Goal: Task Accomplishment & Management: Use online tool/utility

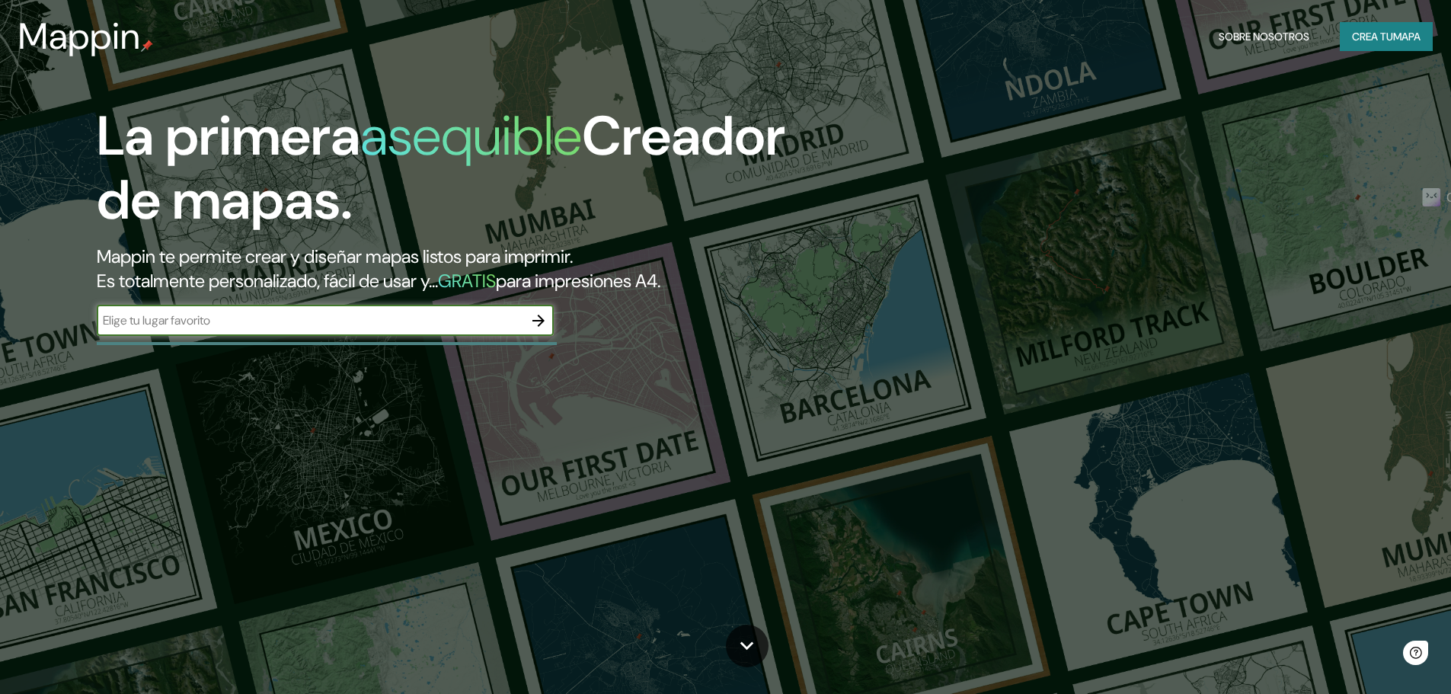
click at [286, 323] on input "text" at bounding box center [310, 321] width 427 height 18
type input "[GEOGRAPHIC_DATA]"
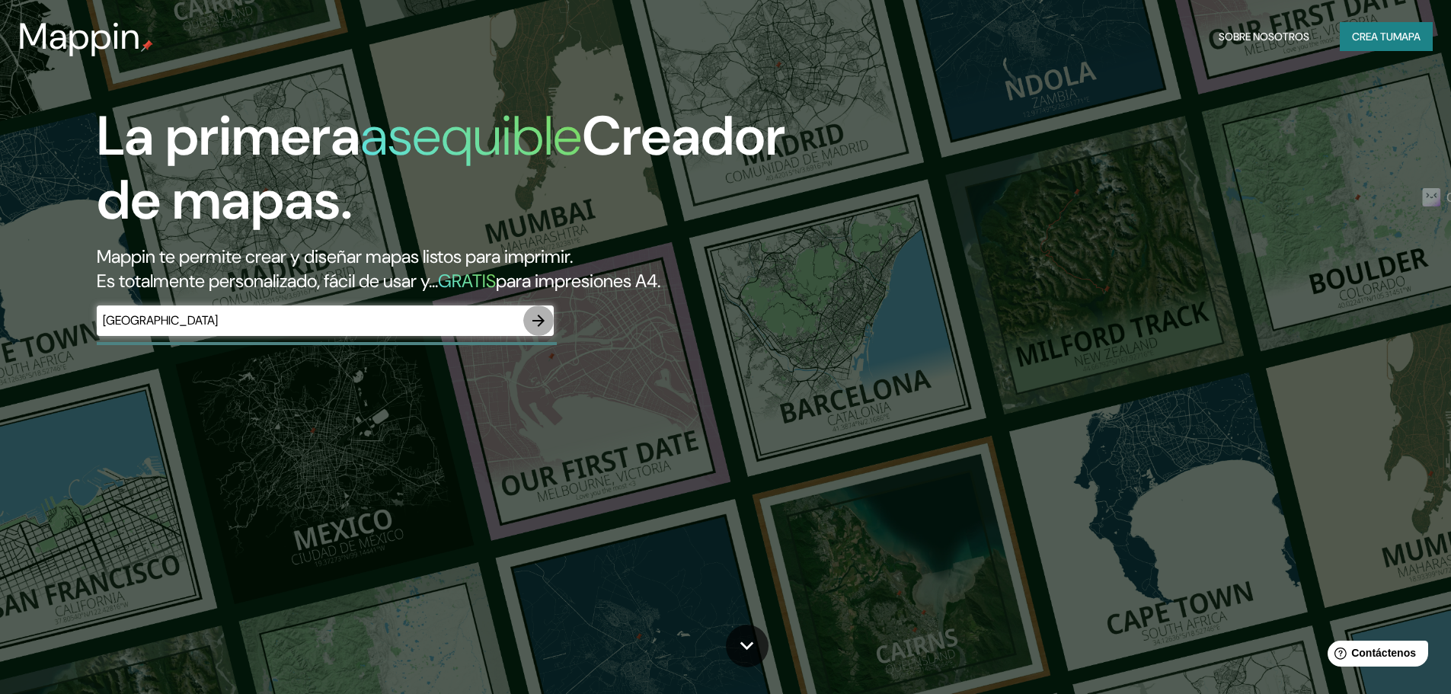
click at [545, 321] on icon "button" at bounding box center [538, 321] width 18 height 18
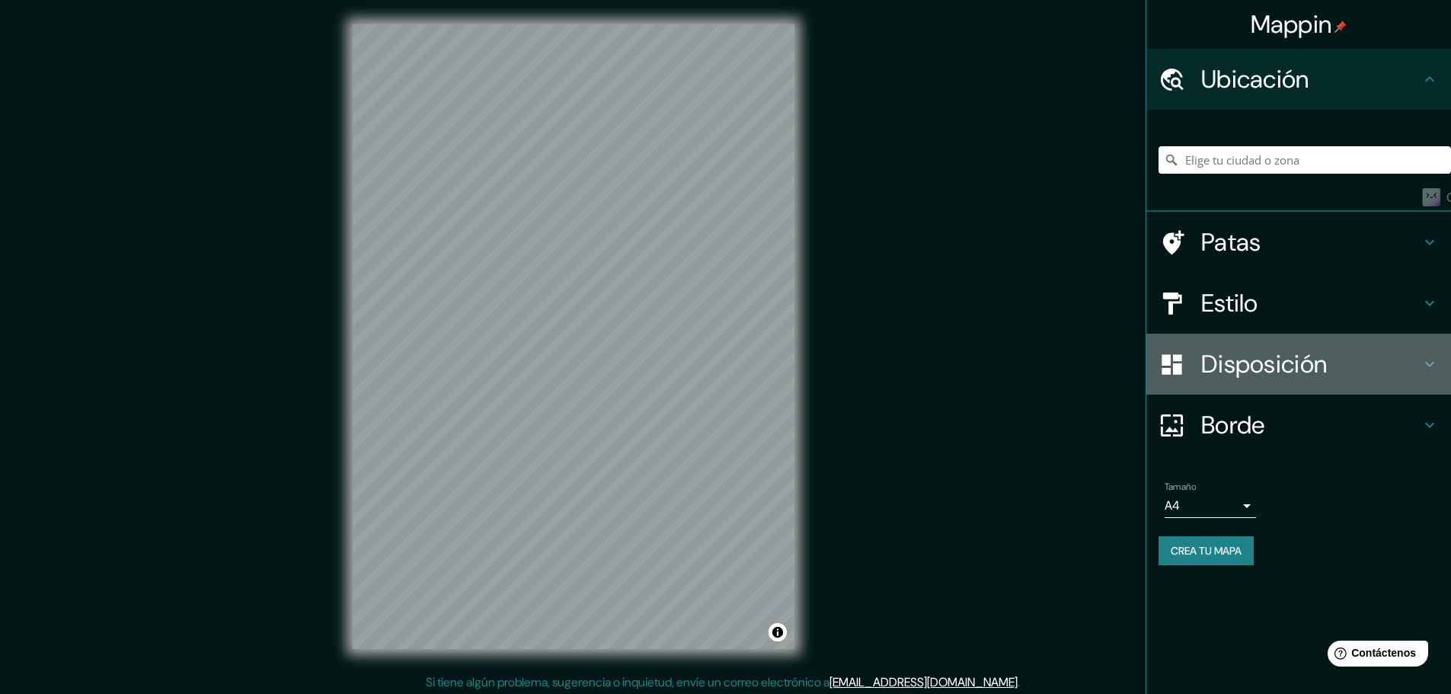
click at [1258, 353] on font "Disposición" at bounding box center [1264, 364] width 126 height 32
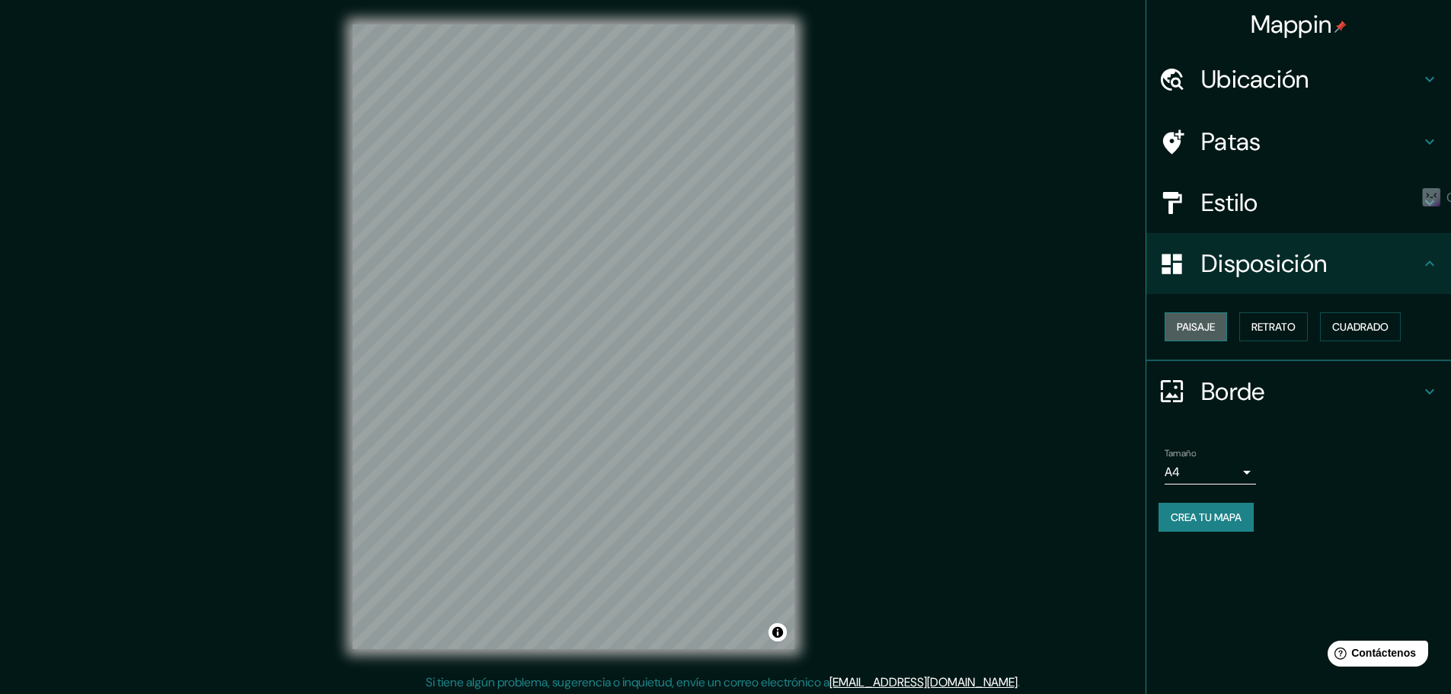
click at [1197, 325] on font "Paisaje" at bounding box center [1196, 327] width 38 height 14
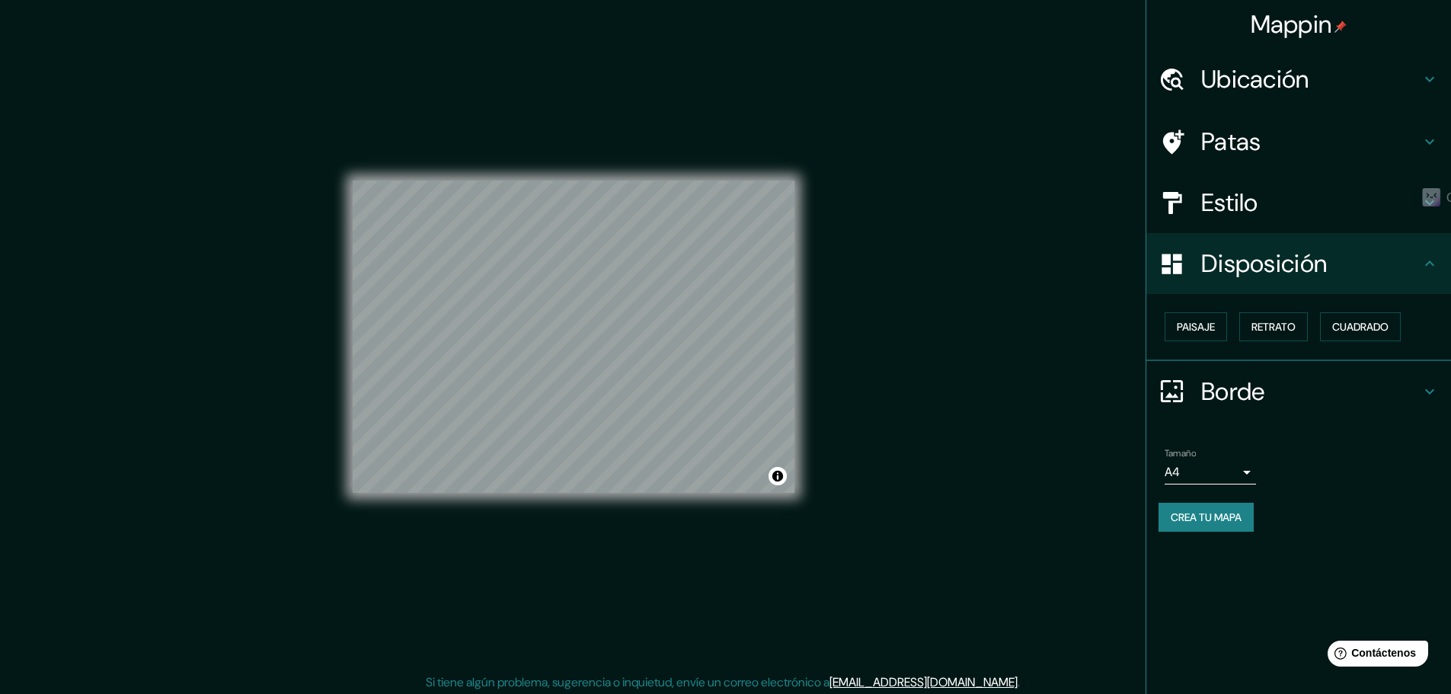
click at [1223, 195] on font "Estilo" at bounding box center [1229, 203] width 57 height 32
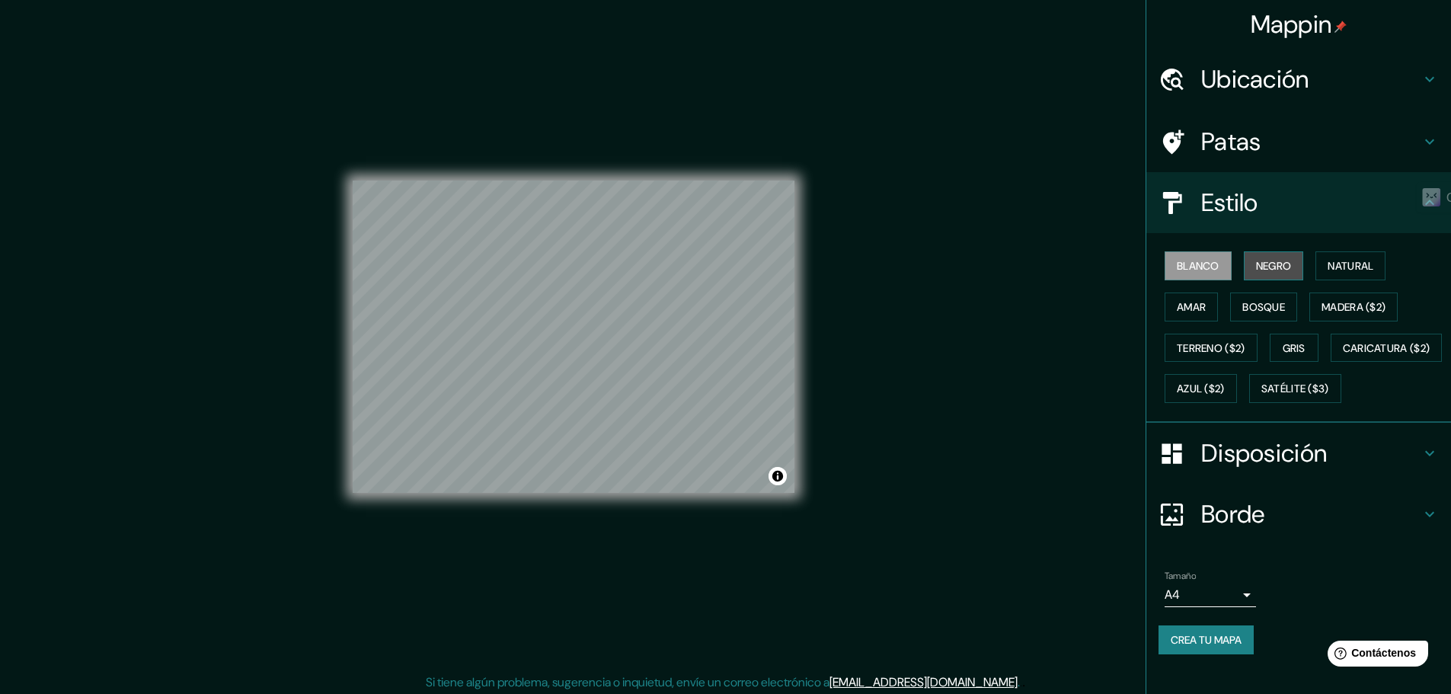
click at [1262, 264] on font "Negro" at bounding box center [1274, 266] width 36 height 14
click at [1347, 270] on font "Natural" at bounding box center [1351, 266] width 46 height 14
click at [1273, 340] on button "Gris" at bounding box center [1294, 348] width 49 height 29
click at [1328, 264] on font "Natural" at bounding box center [1351, 266] width 46 height 14
click at [1293, 349] on font "Gris" at bounding box center [1294, 348] width 23 height 14
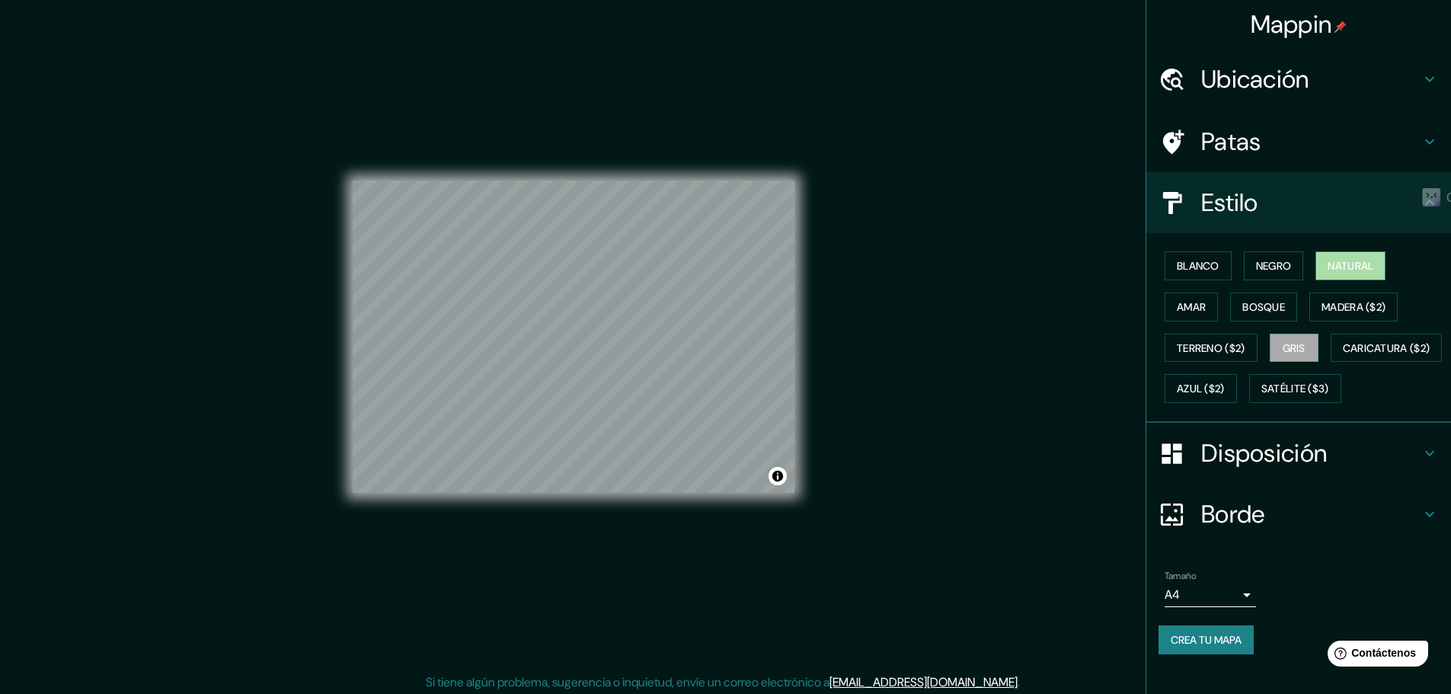
click at [1351, 273] on font "Natural" at bounding box center [1351, 266] width 46 height 14
click at [1304, 529] on h4 "Borde" at bounding box center [1310, 514] width 219 height 30
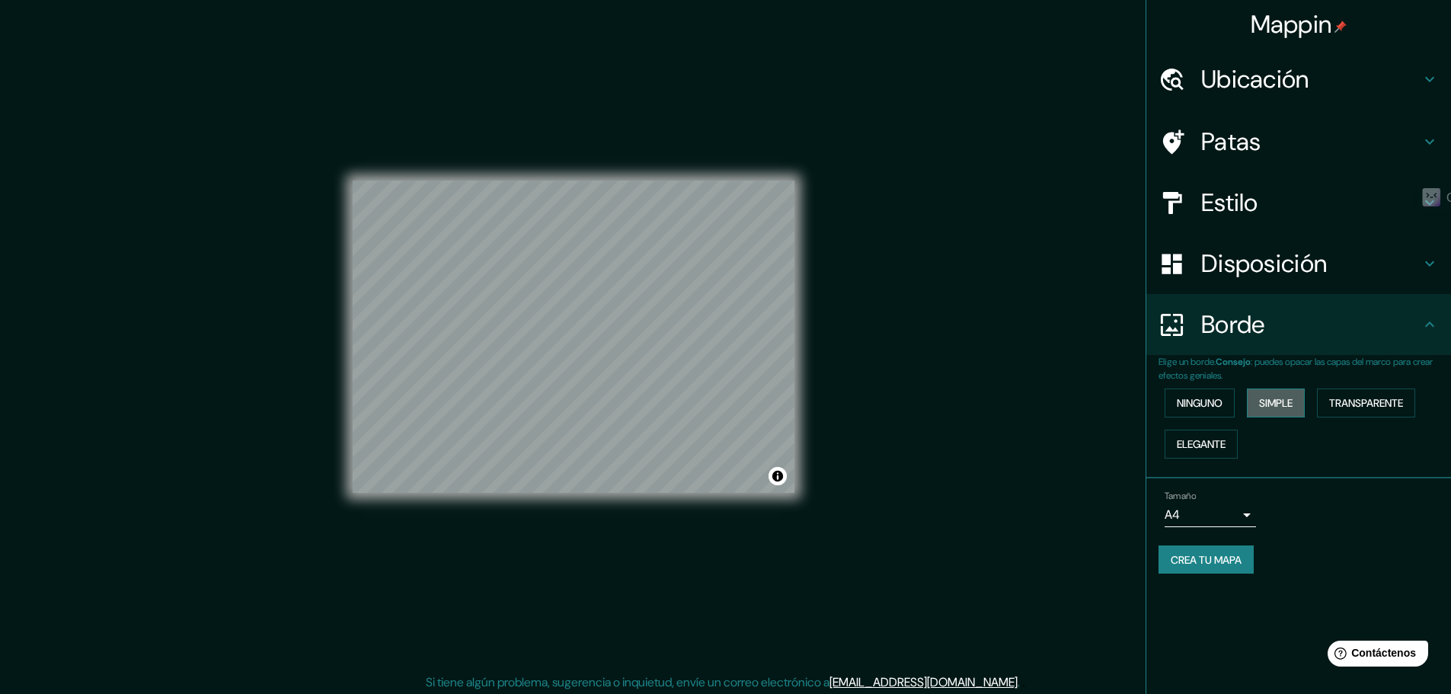
click at [1277, 396] on font "Simple" at bounding box center [1276, 403] width 34 height 14
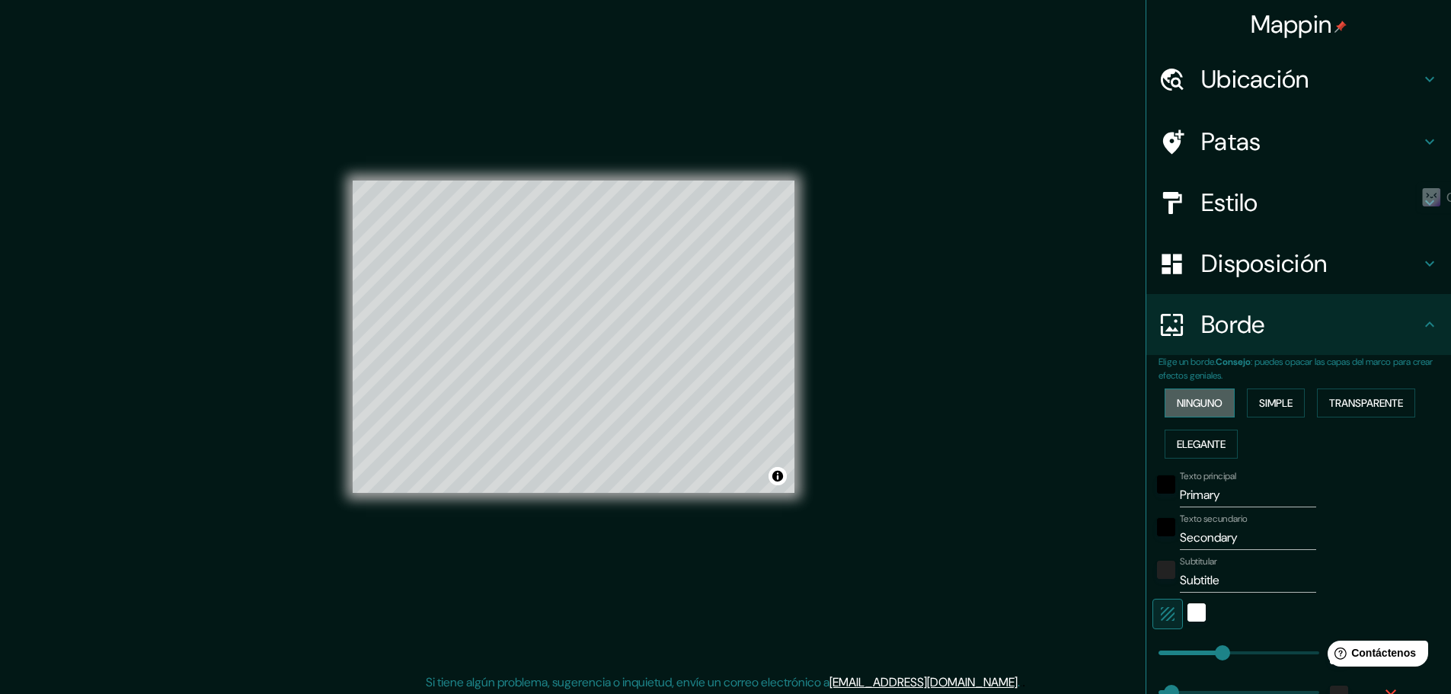
click at [1197, 397] on font "Ninguno" at bounding box center [1200, 403] width 46 height 14
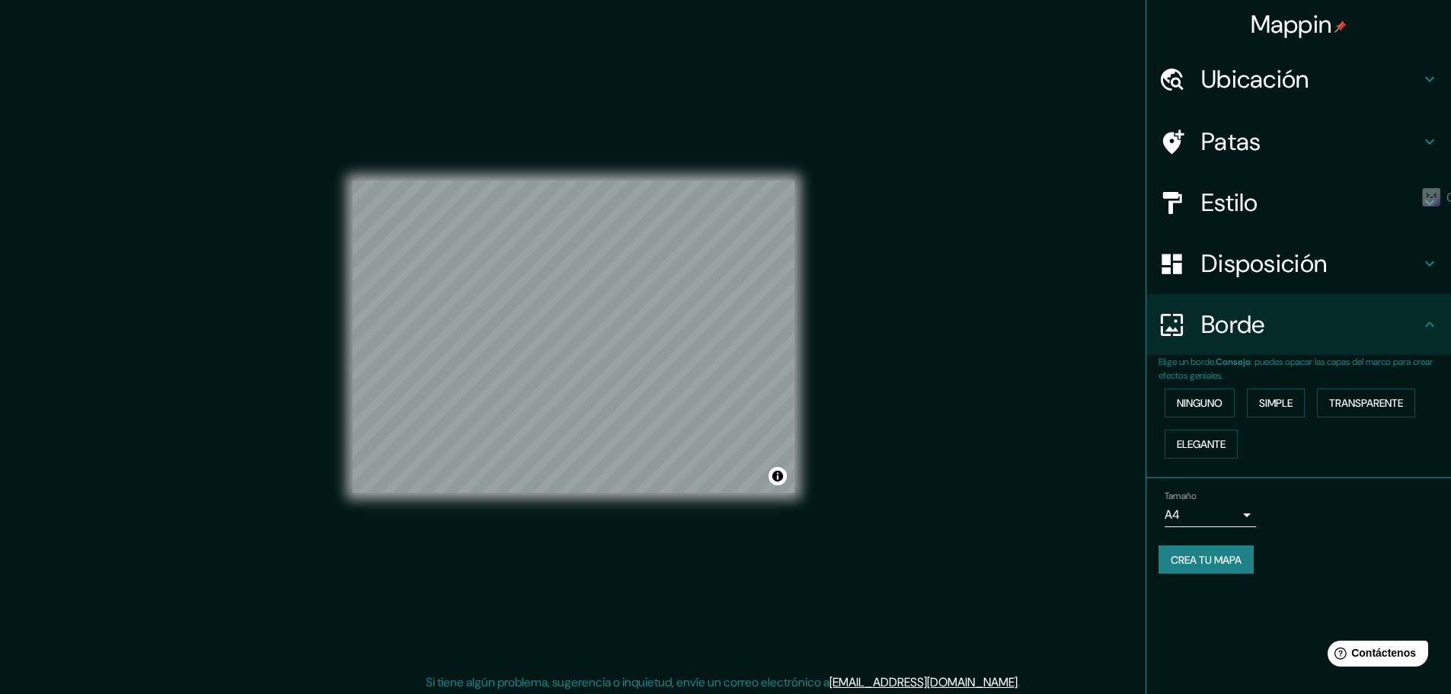
click at [1209, 557] on font "Crea tu mapa" at bounding box center [1206, 560] width 71 height 14
click at [1189, 550] on font "Crea tu mapa" at bounding box center [1206, 560] width 71 height 20
click at [1411, 558] on div "Crea tu mapa" at bounding box center [1299, 559] width 280 height 29
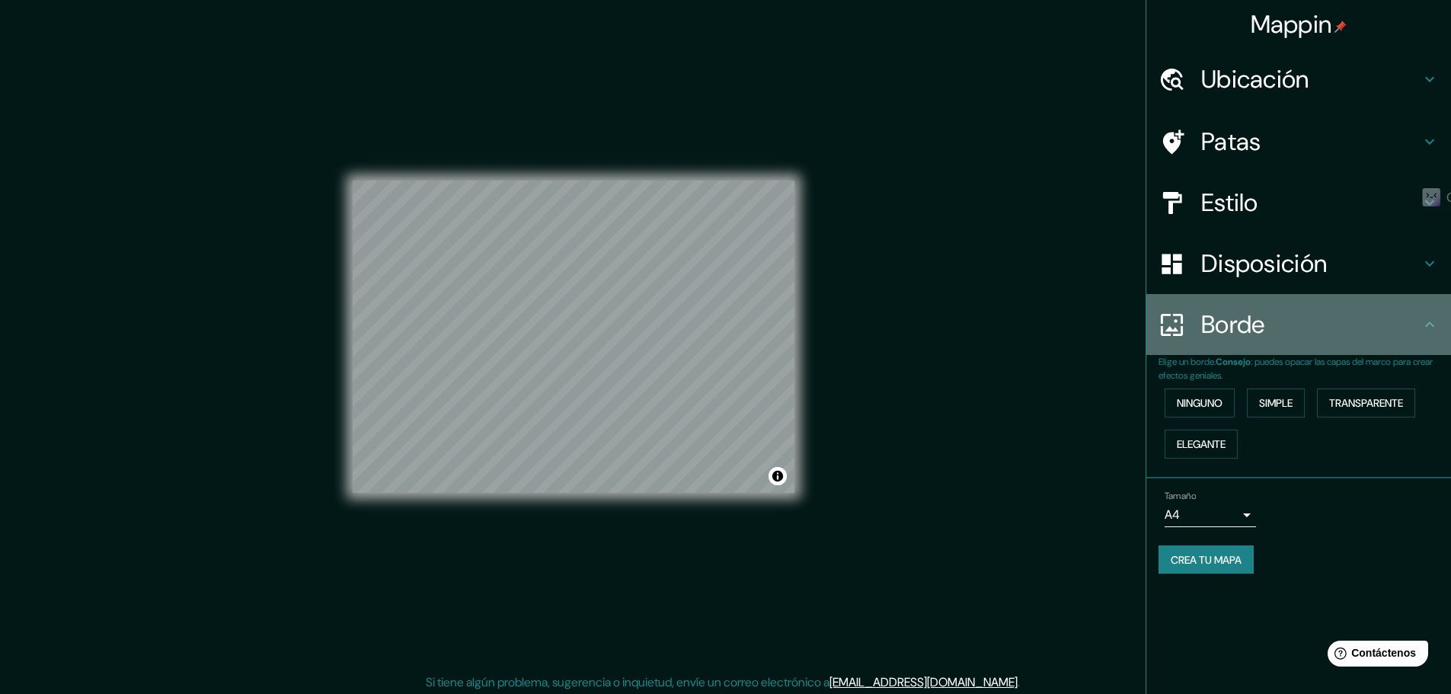
click at [1276, 310] on h4 "Borde" at bounding box center [1310, 324] width 219 height 30
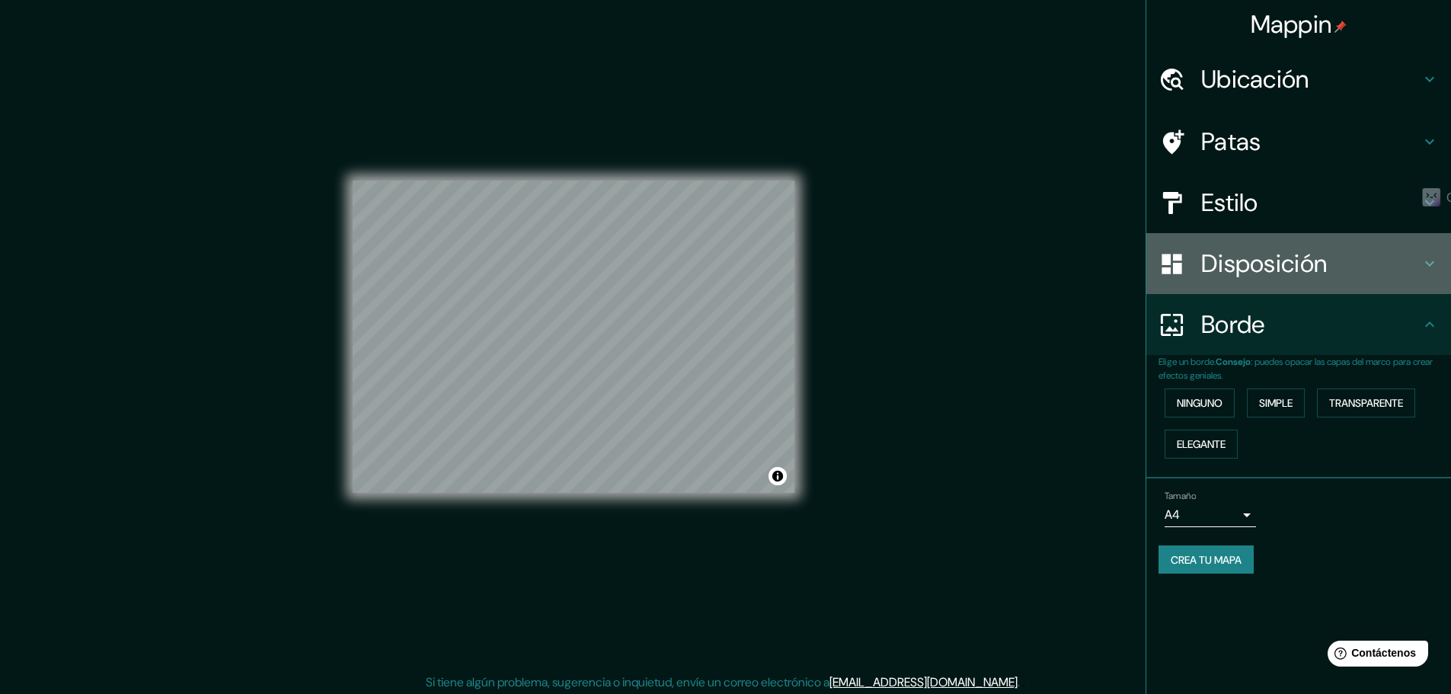
click at [1267, 254] on font "Disposición" at bounding box center [1264, 264] width 126 height 32
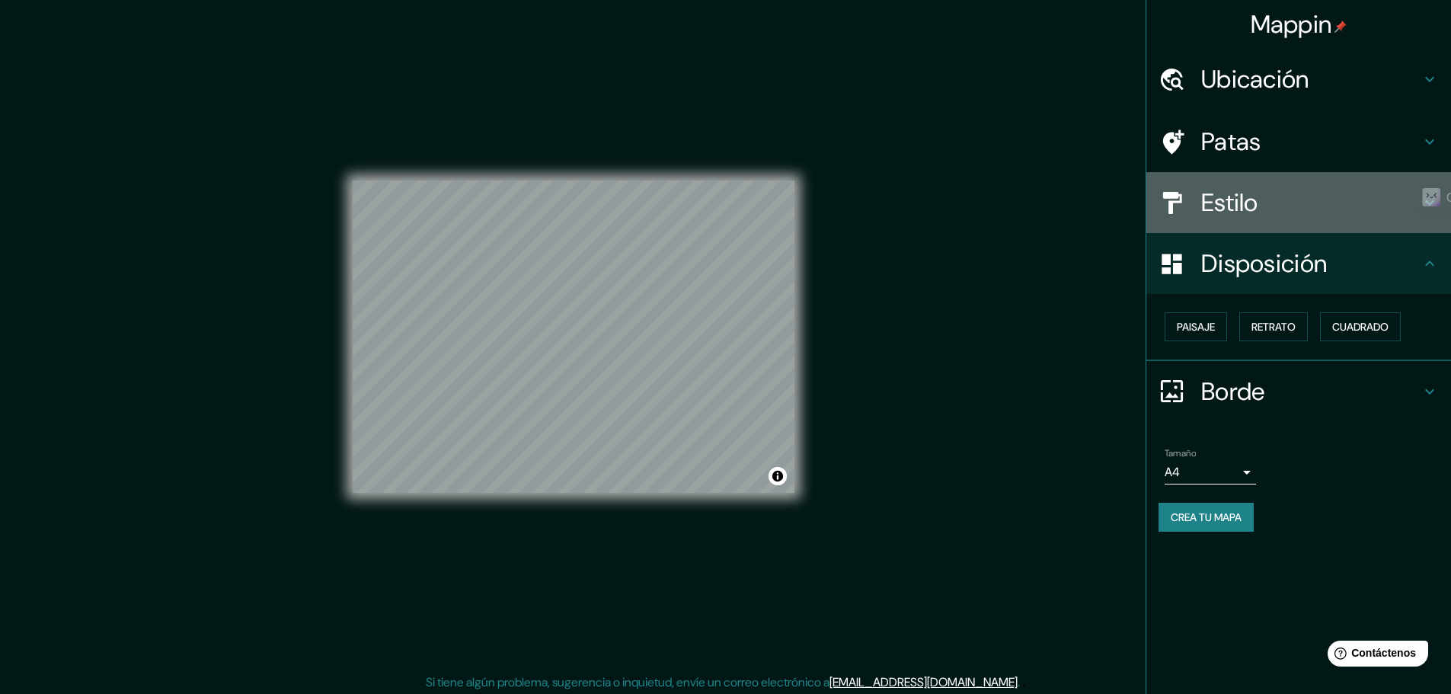
click at [1227, 212] on font "Estilo" at bounding box center [1229, 203] width 57 height 32
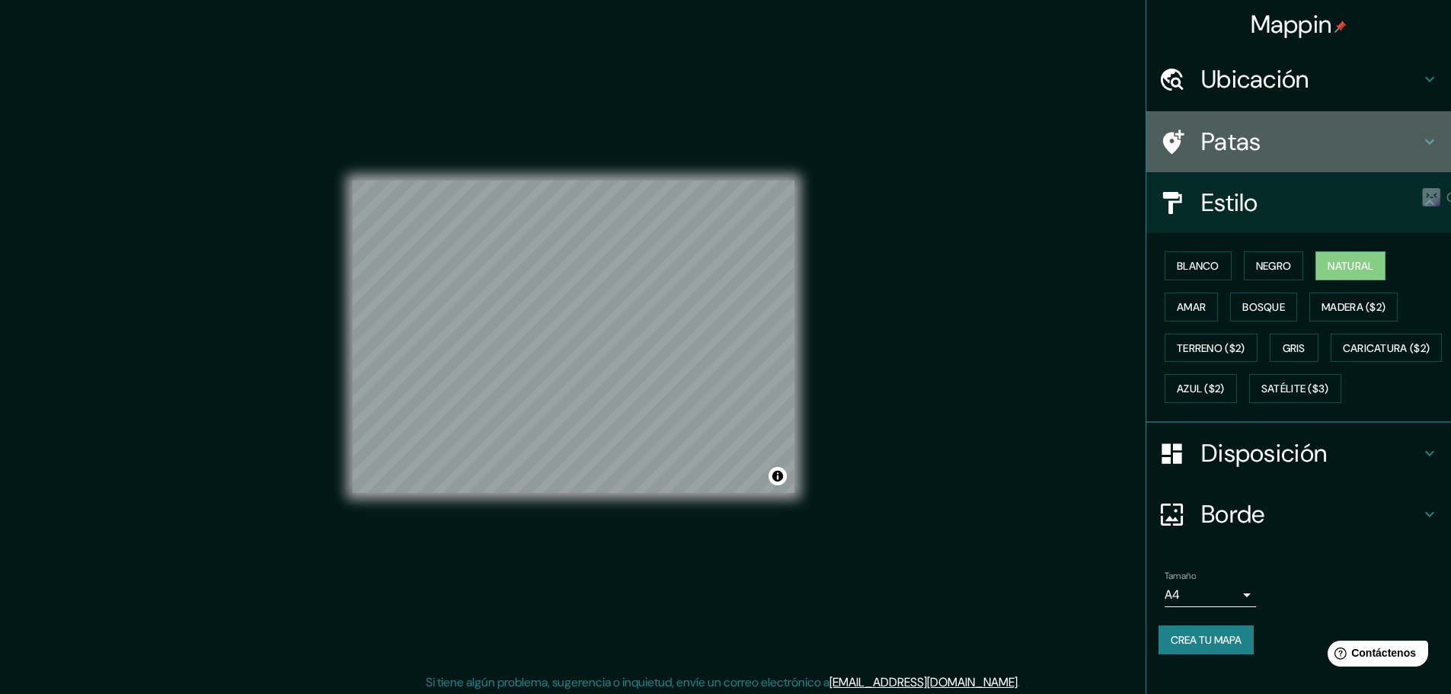
click at [1226, 150] on font "Patas" at bounding box center [1231, 142] width 60 height 32
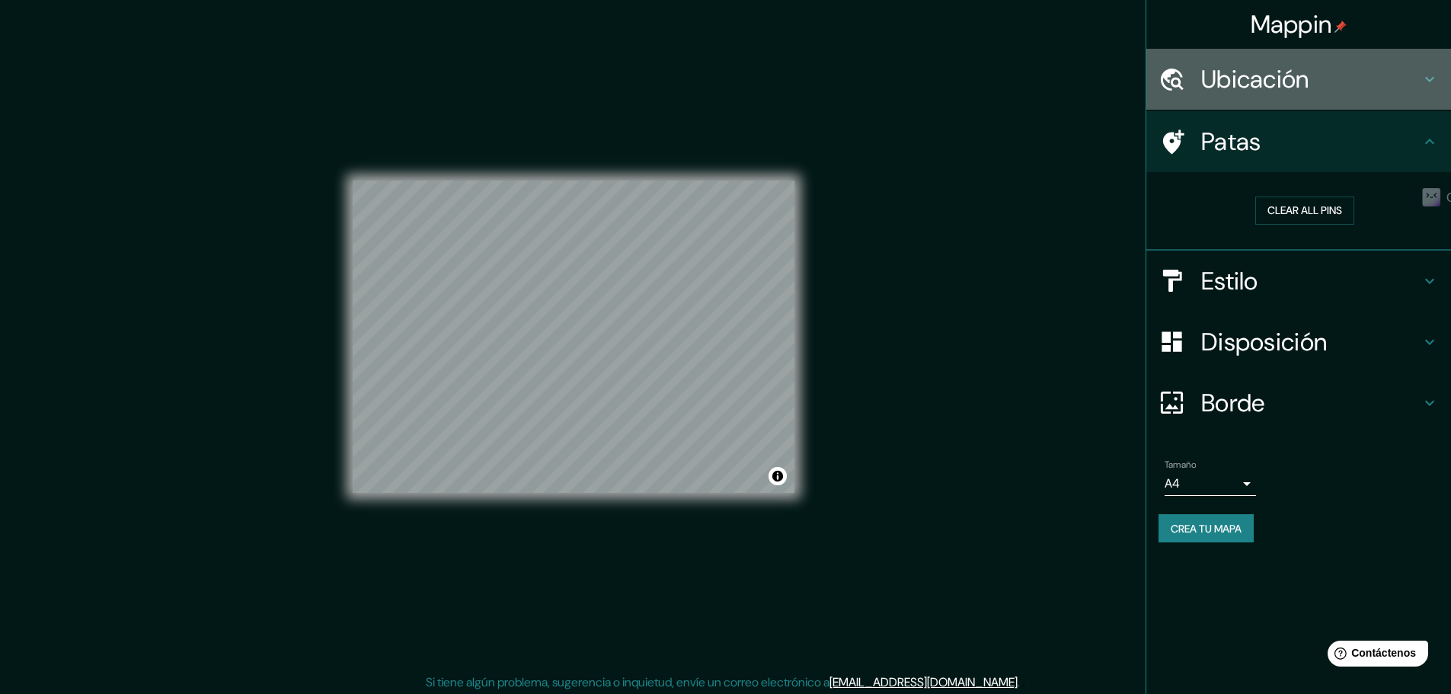
click at [1227, 97] on div "Ubicación" at bounding box center [1298, 79] width 305 height 61
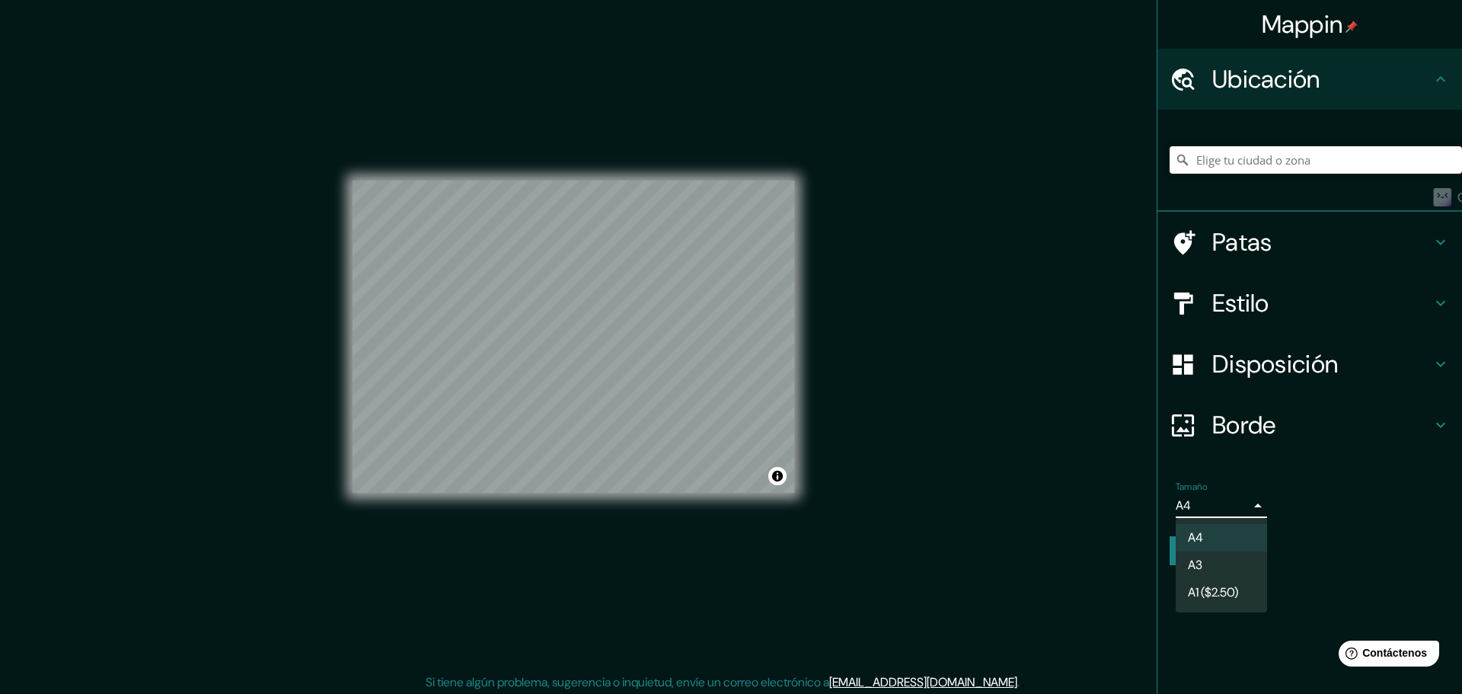
click at [1182, 509] on body "Mappin Ubicación Patas Estilo Disposición Borde Elige un borde. Consejo : puede…" at bounding box center [731, 347] width 1462 height 694
click at [1199, 536] on font "A4" at bounding box center [1195, 538] width 15 height 16
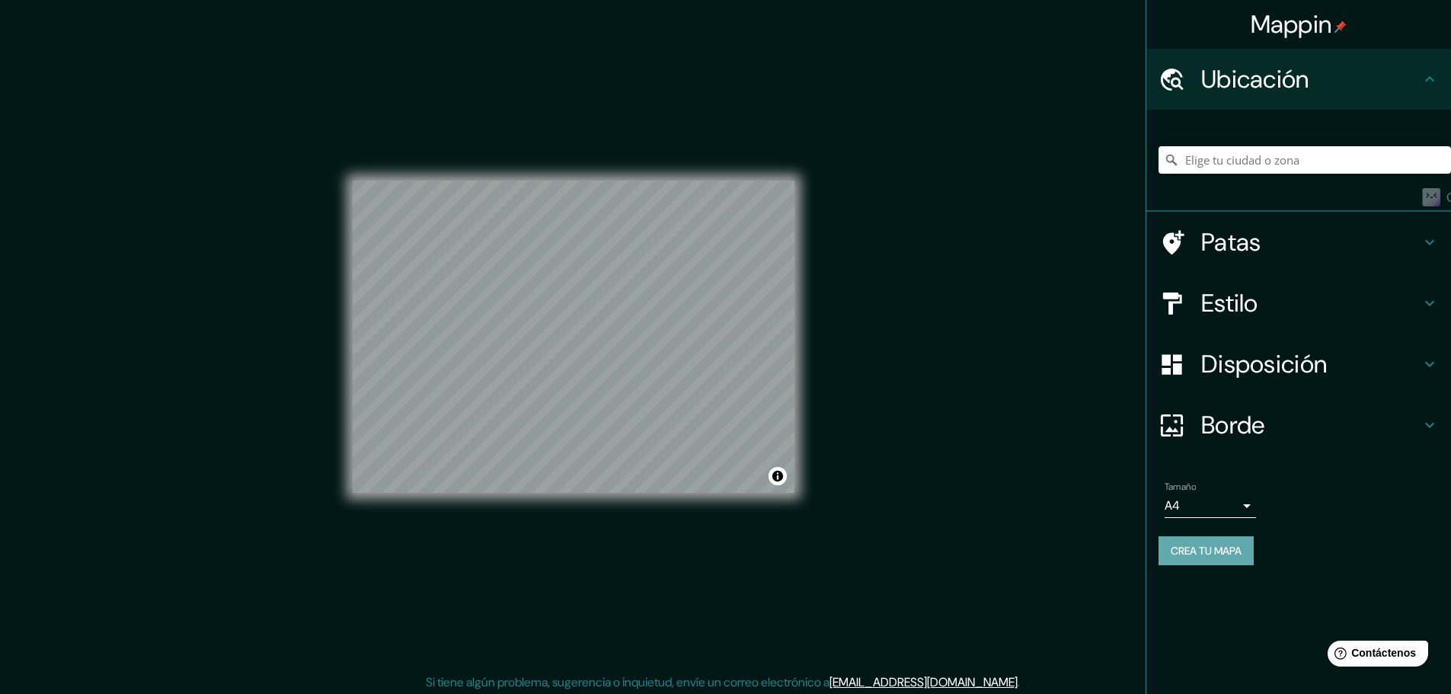
click at [1210, 548] on font "Crea tu mapa" at bounding box center [1206, 551] width 71 height 14
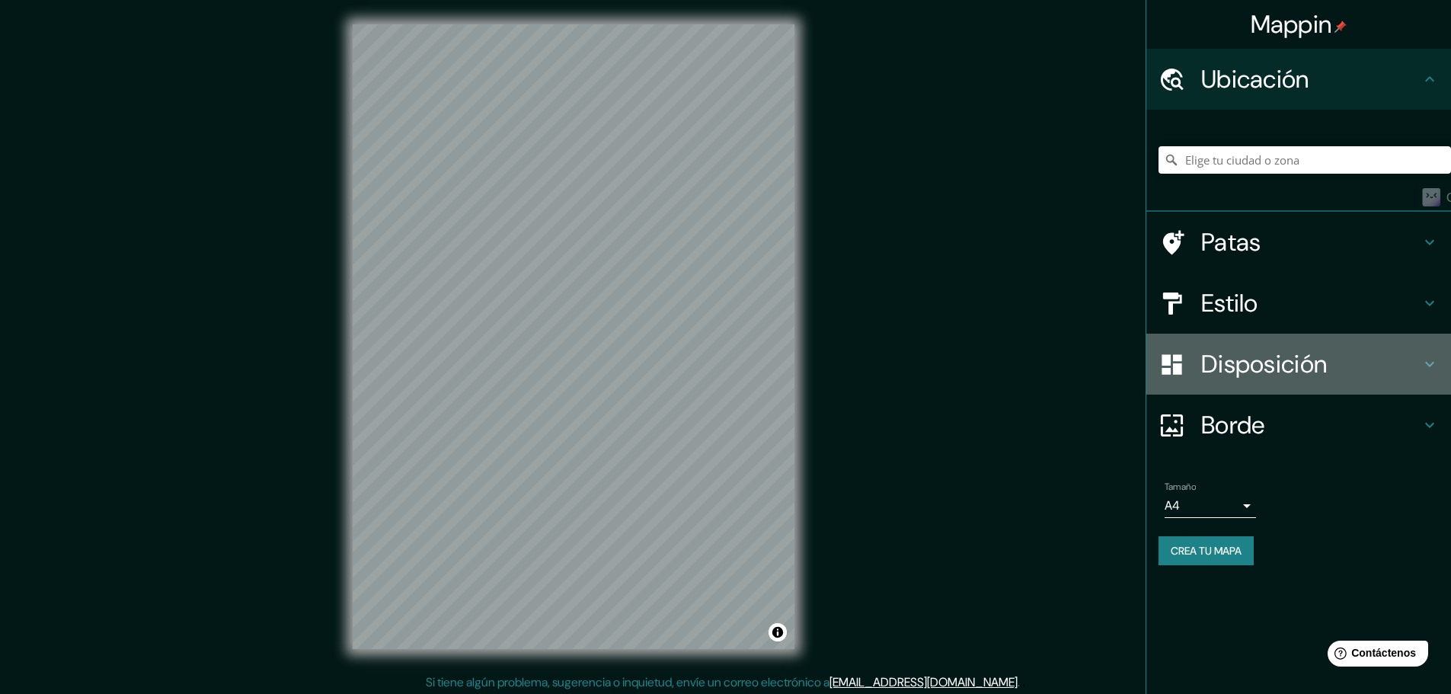
click at [1268, 360] on font "Disposición" at bounding box center [1264, 364] width 126 height 32
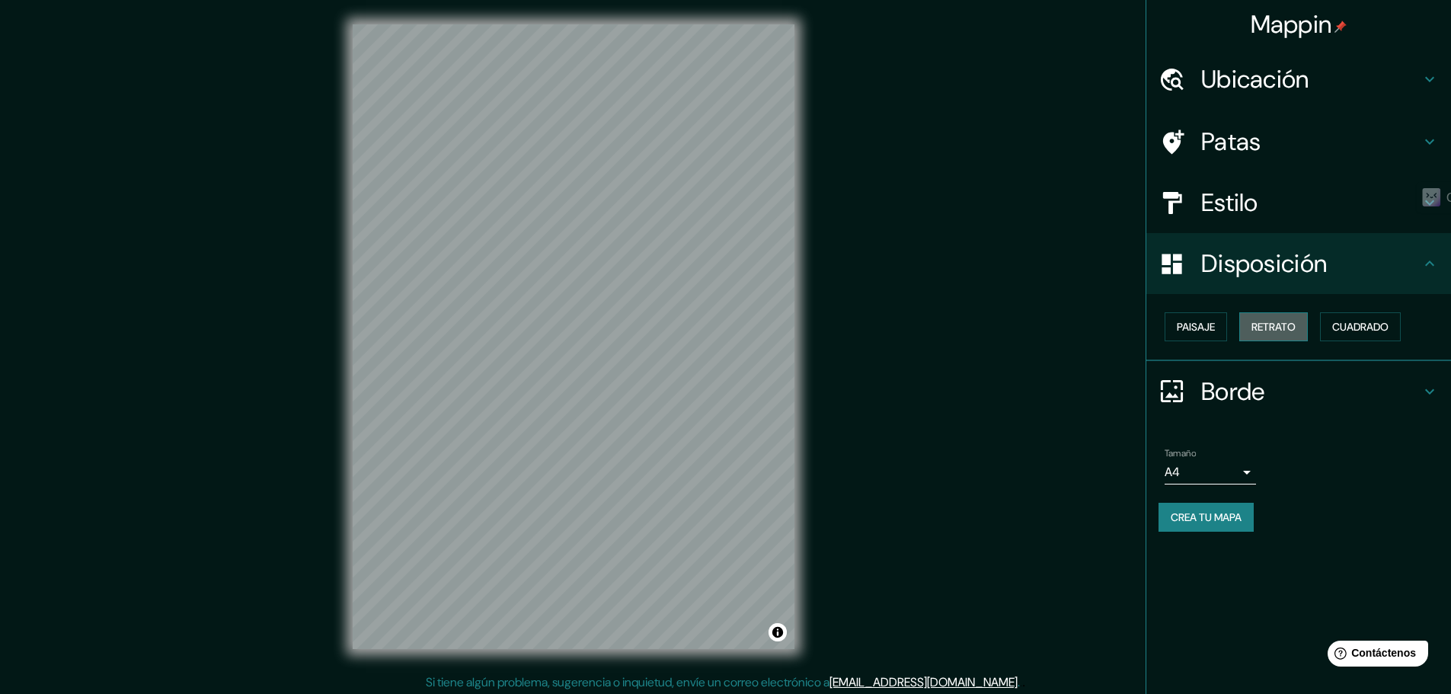
click at [1266, 333] on font "Retrato" at bounding box center [1273, 327] width 44 height 14
click at [1197, 340] on button "Paisaje" at bounding box center [1196, 326] width 62 height 29
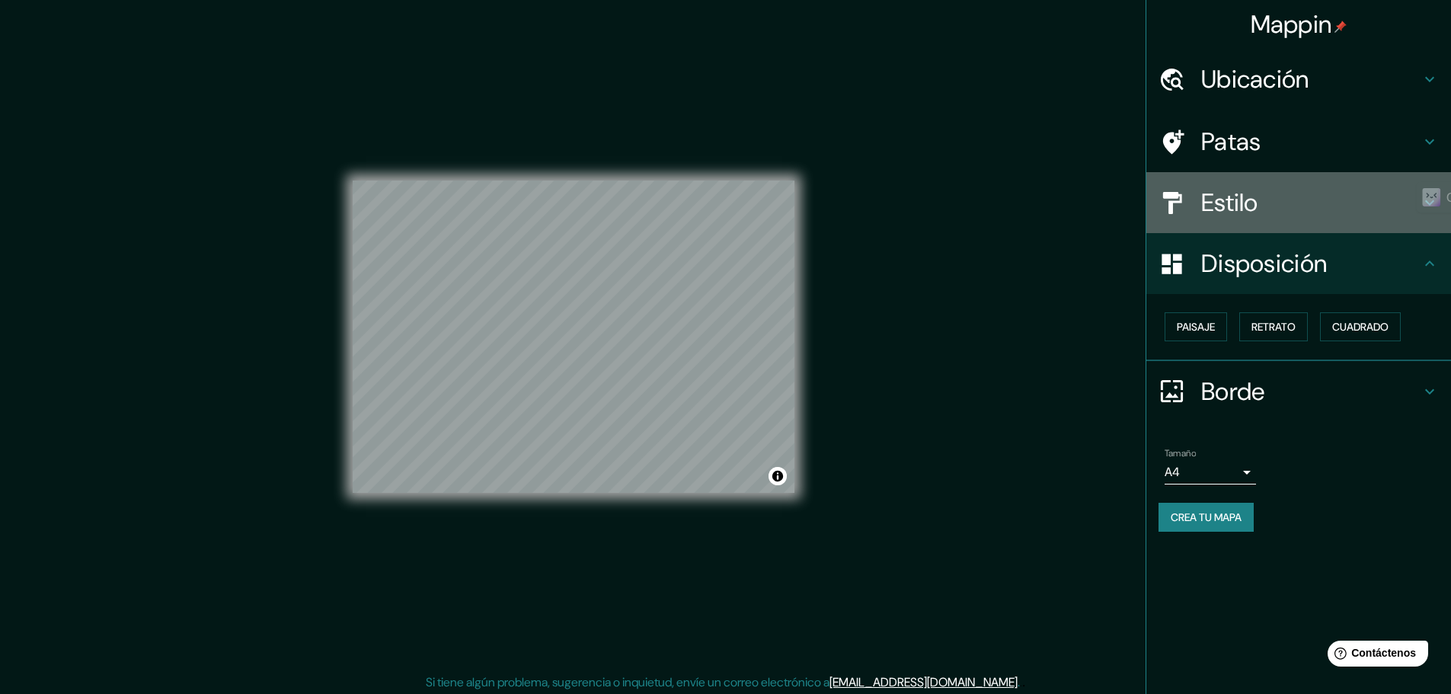
click at [1266, 177] on div "Estilo" at bounding box center [1298, 202] width 305 height 61
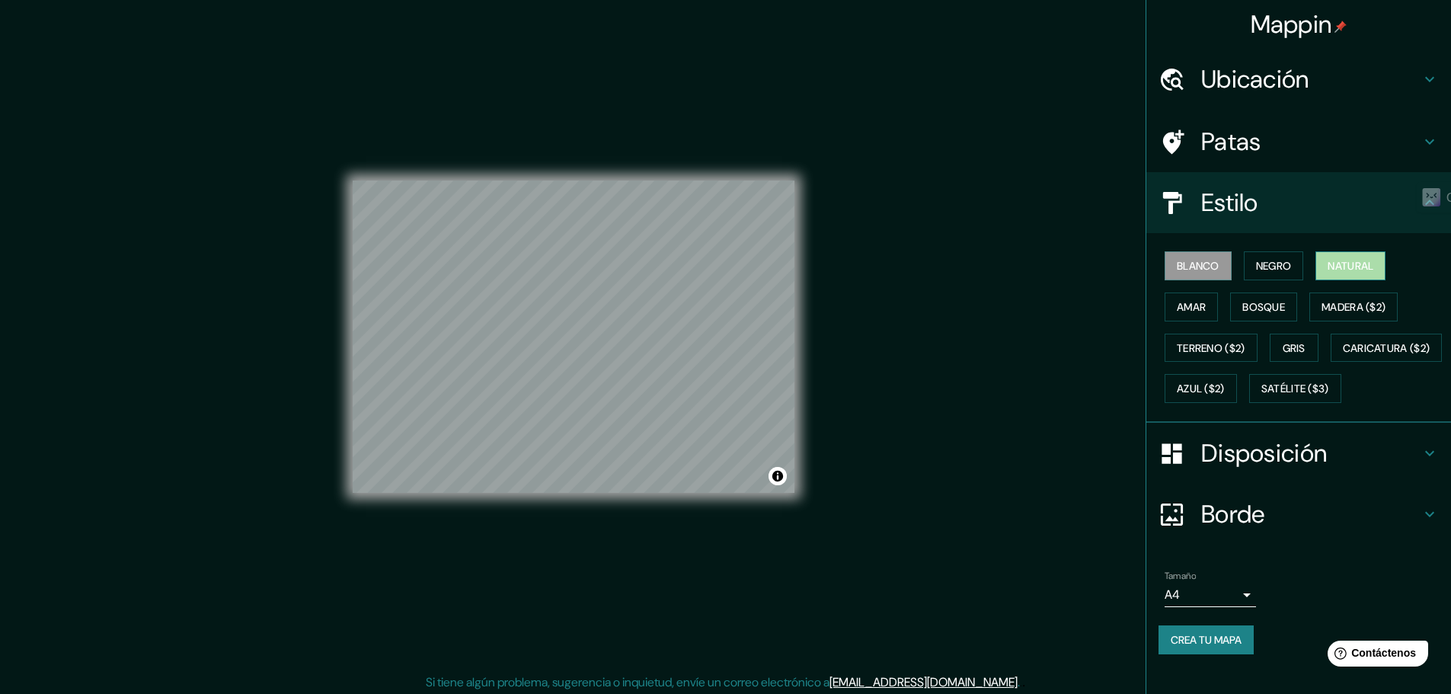
click at [1335, 266] on font "Natural" at bounding box center [1351, 266] width 46 height 14
click at [1184, 647] on font "Crea tu mapa" at bounding box center [1206, 640] width 71 height 14
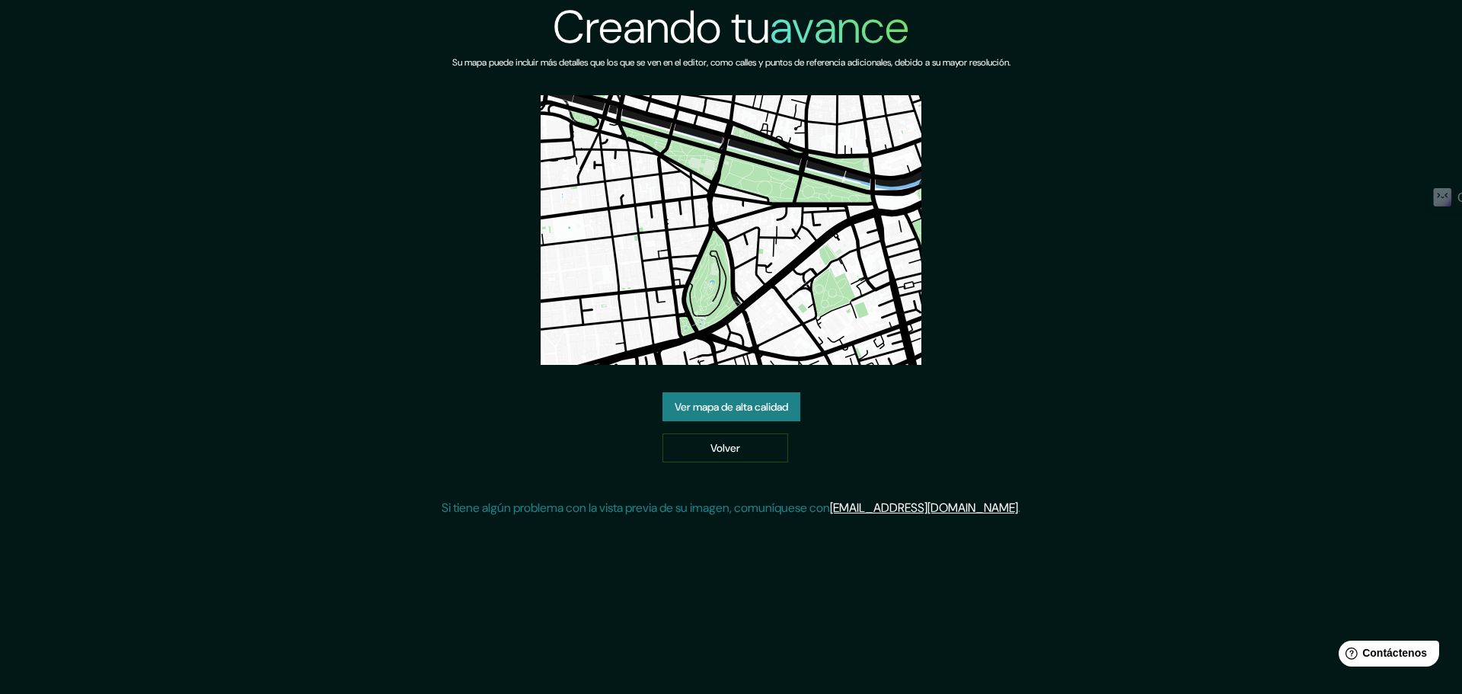
click at [711, 401] on font "Ver mapa de alta calidad" at bounding box center [731, 407] width 113 height 14
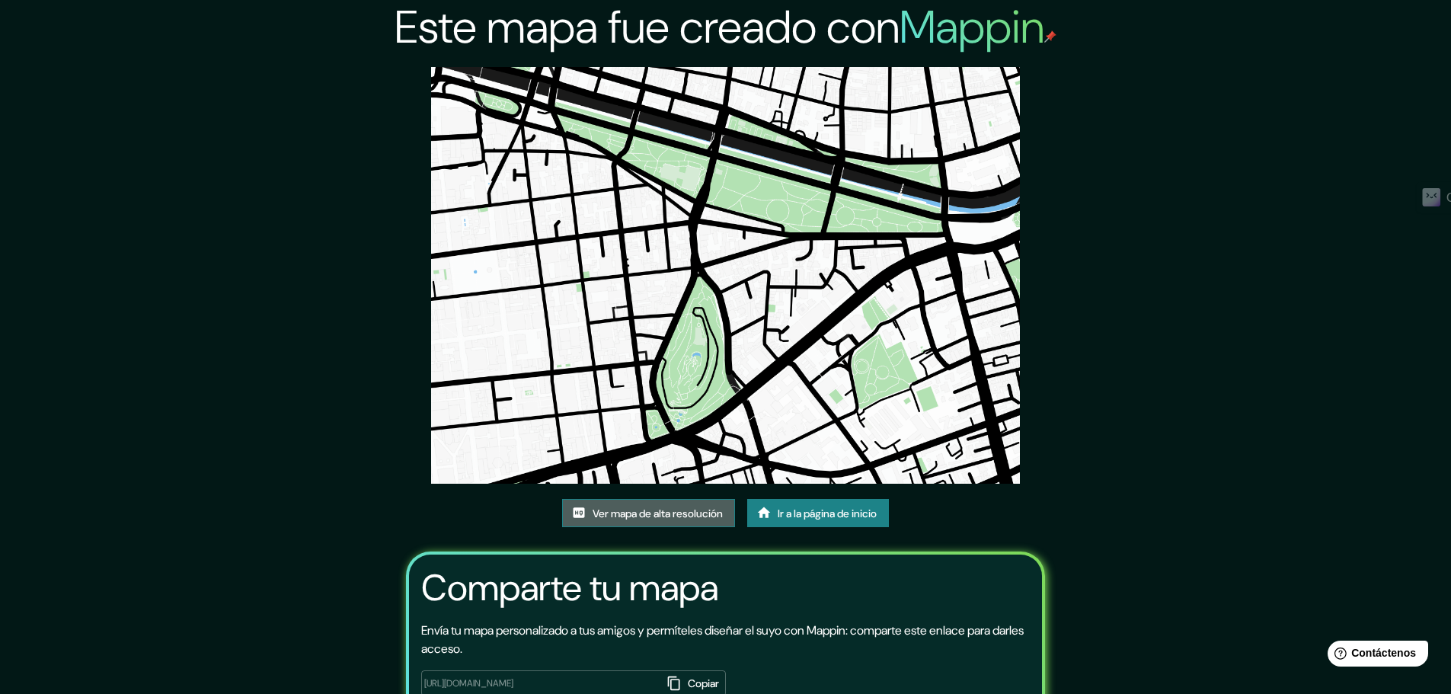
click at [679, 519] on font "Ver mapa de alta resolución" at bounding box center [658, 514] width 130 height 14
